Goal: Transaction & Acquisition: Purchase product/service

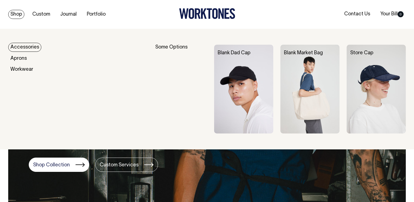
click at [17, 14] on link "Shop" at bounding box center [16, 14] width 16 height 9
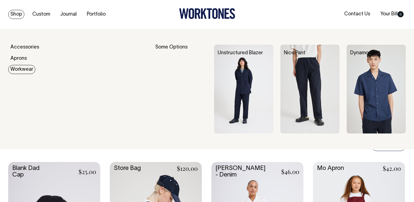
click at [19, 71] on link "Workwear" at bounding box center [21, 69] width 27 height 9
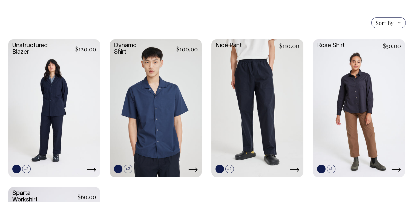
scroll to position [144, 0]
click at [332, 168] on link at bounding box center [331, 169] width 8 height 8
click at [135, 125] on link at bounding box center [156, 107] width 92 height 137
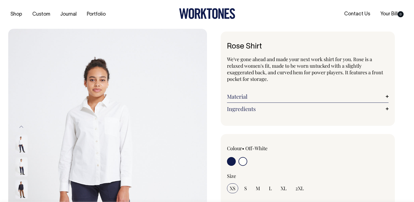
radio input "true"
select select "Off-White"
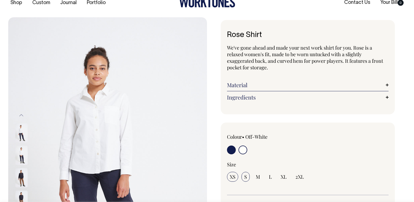
scroll to position [12, 0]
click at [243, 176] on input "S" at bounding box center [246, 176] width 8 height 10
radio input "true"
select select "S"
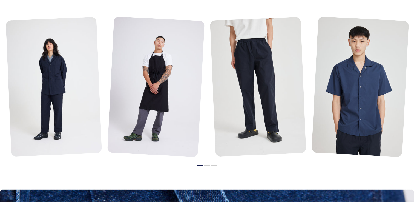
scroll to position [439, 0]
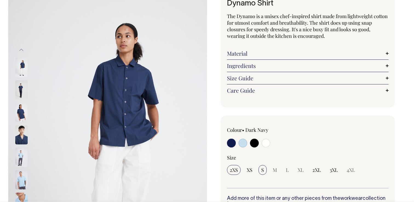
scroll to position [43, 0]
click at [266, 168] on input "S" at bounding box center [262, 170] width 8 height 10
radio input "true"
select select "S"
click at [274, 171] on span "M" at bounding box center [275, 169] width 4 height 7
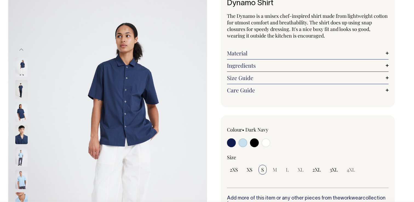
click at [263, 170] on span "S" at bounding box center [262, 169] width 3 height 7
click at [263, 170] on input "S" at bounding box center [262, 170] width 8 height 10
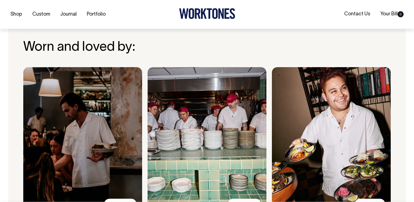
scroll to position [401, 0]
